Goal: Task Accomplishment & Management: Manage account settings

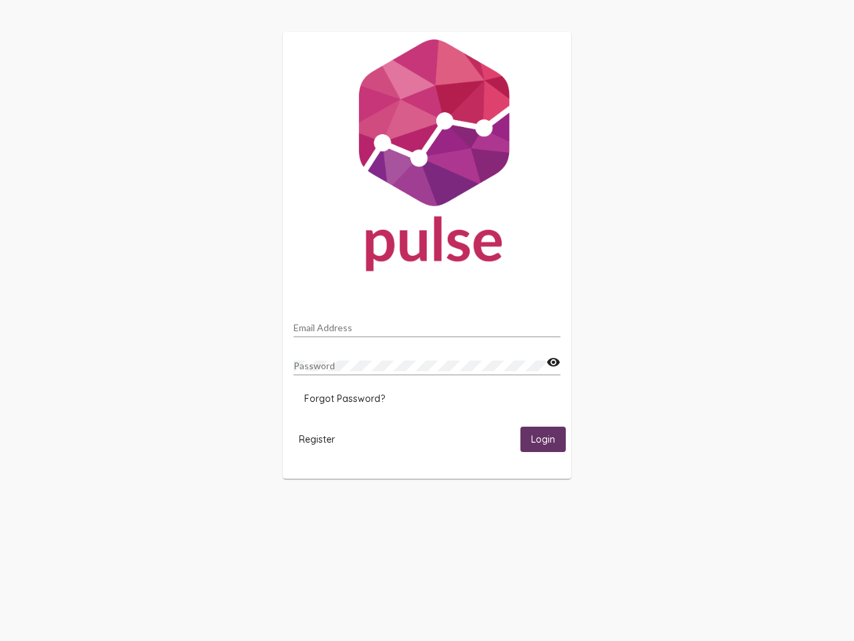
click at [427, 324] on input "Email Address" at bounding box center [427, 327] width 267 height 11
click at [553, 362] on mat-icon "visibility" at bounding box center [554, 362] width 14 height 16
click at [344, 398] on span "Forgot Password?" at bounding box center [344, 398] width 81 height 12
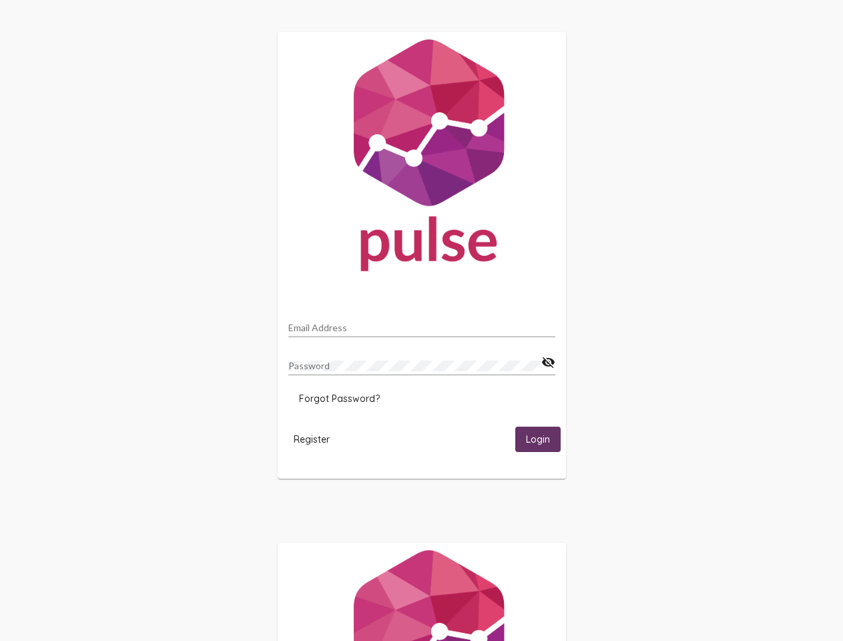
click at [317, 438] on span "Register" at bounding box center [312, 439] width 36 height 12
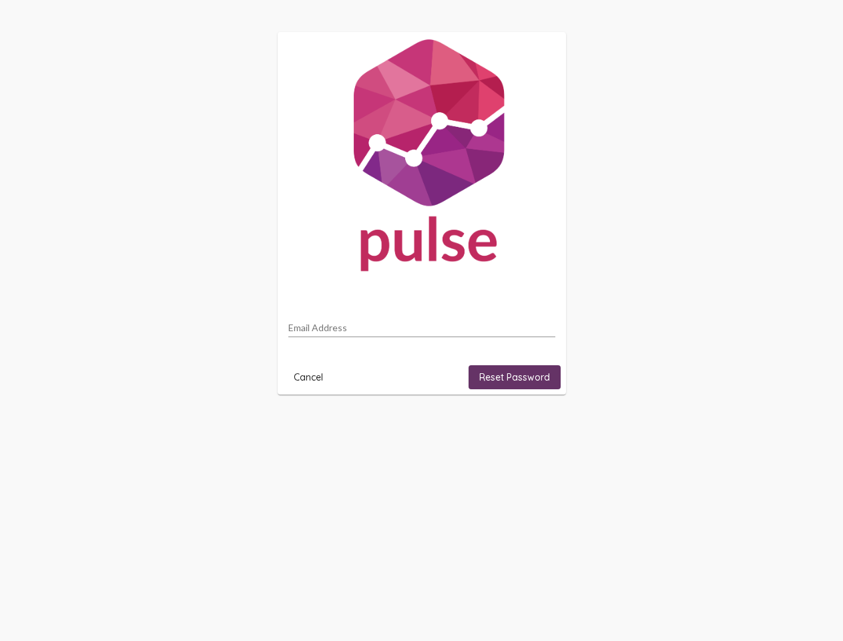
click at [543, 426] on html "Email Address Cancel Reset Password" at bounding box center [421, 213] width 843 height 426
